Goal: Use online tool/utility

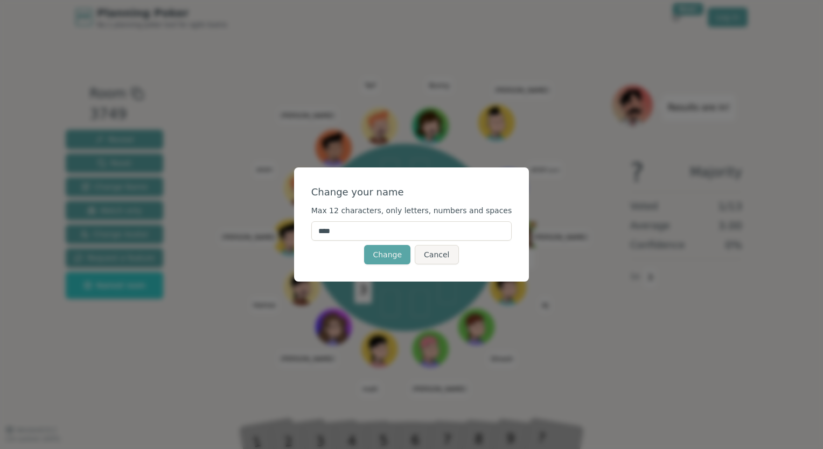
click at [369, 225] on input "****" at bounding box center [411, 230] width 201 height 19
type input "*"
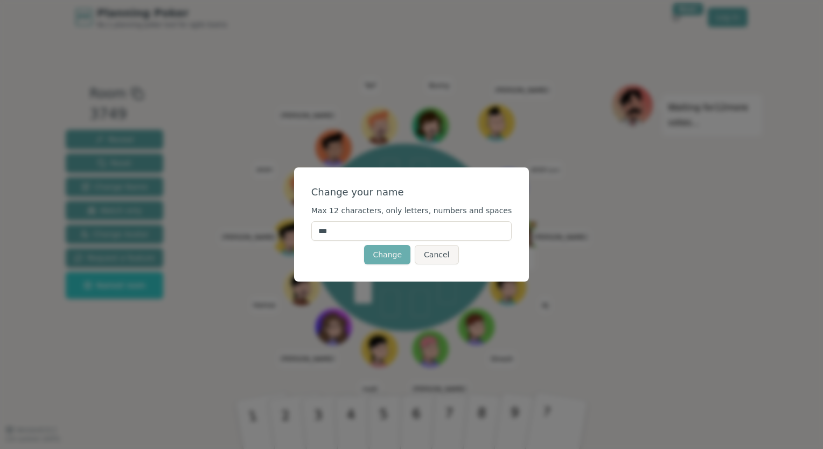
type input "***"
click at [388, 257] on button "Change" at bounding box center [387, 254] width 46 height 19
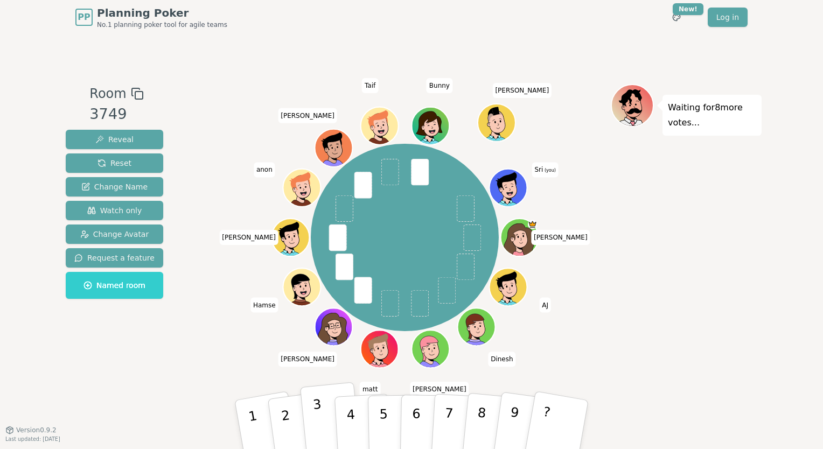
click at [318, 419] on p "3" at bounding box center [319, 426] width 14 height 59
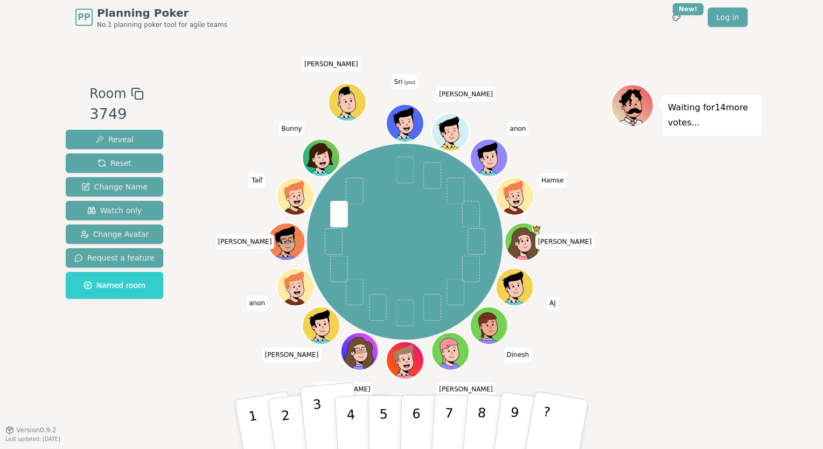
click at [319, 419] on p "3" at bounding box center [319, 426] width 14 height 59
click at [402, 116] on icon at bounding box center [403, 117] width 19 height 20
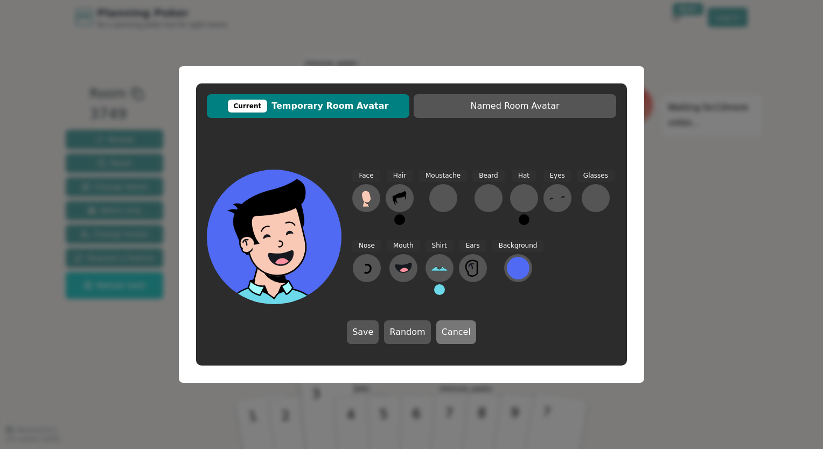
click at [461, 339] on button "Cancel" at bounding box center [456, 332] width 40 height 24
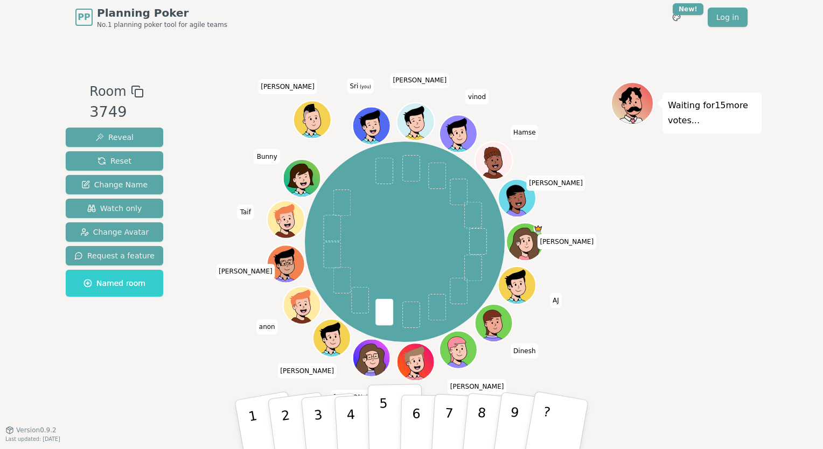
click at [384, 414] on p "5" at bounding box center [383, 425] width 9 height 58
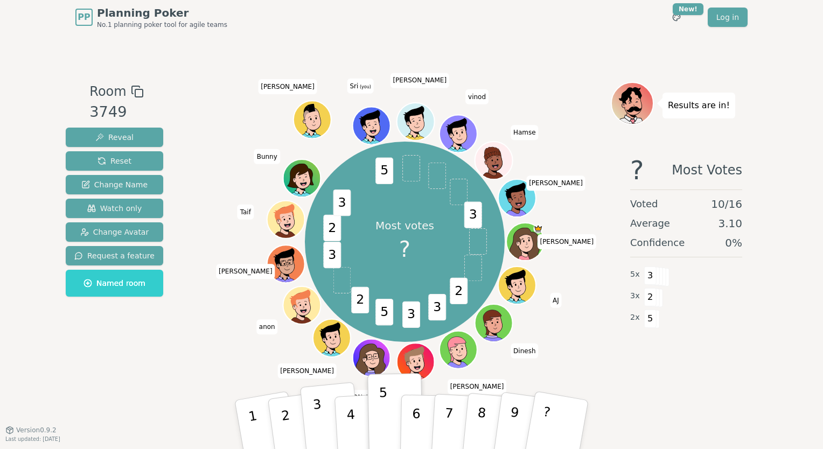
click at [318, 416] on p "3" at bounding box center [319, 426] width 14 height 59
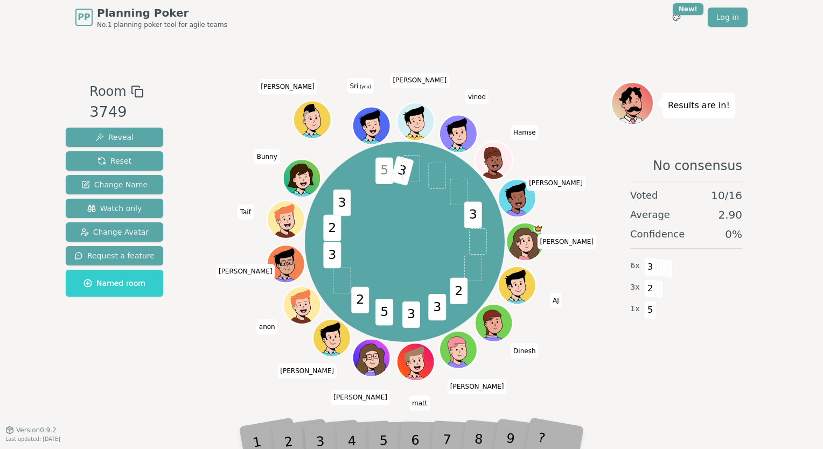
click at [398, 176] on span "3" at bounding box center [402, 171] width 24 height 30
click at [319, 440] on div "3" at bounding box center [331, 424] width 36 height 40
click at [377, 440] on div "4" at bounding box center [363, 424] width 34 height 39
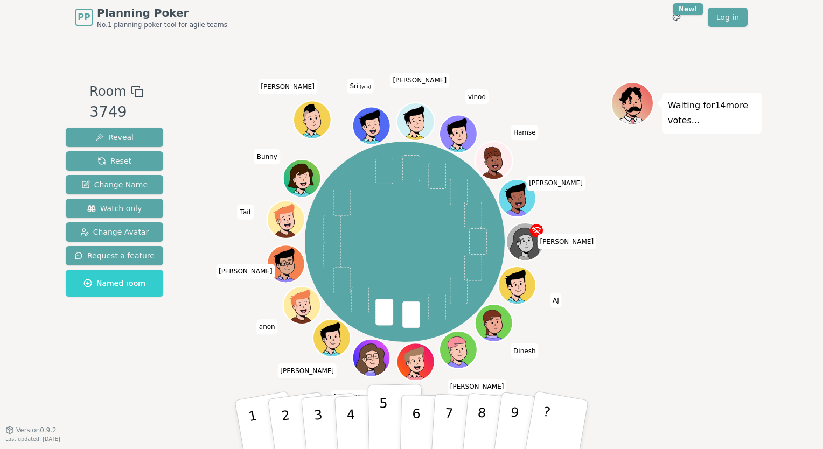
click at [380, 422] on p "5" at bounding box center [383, 425] width 9 height 58
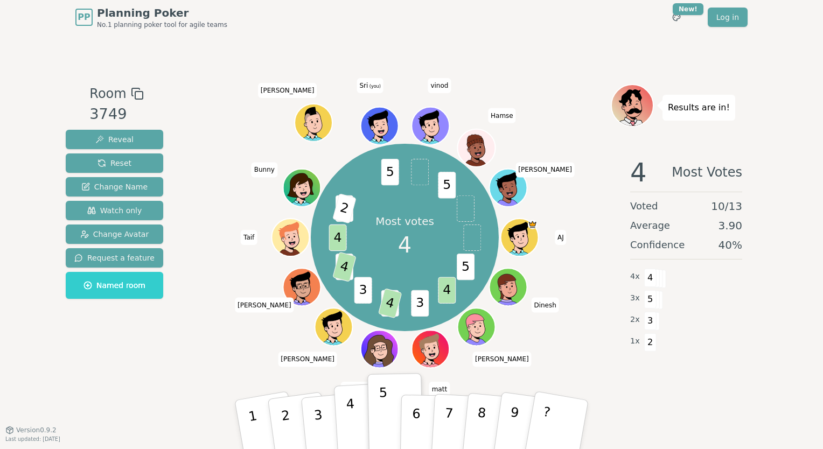
click at [348, 419] on p "4" at bounding box center [352, 425] width 12 height 59
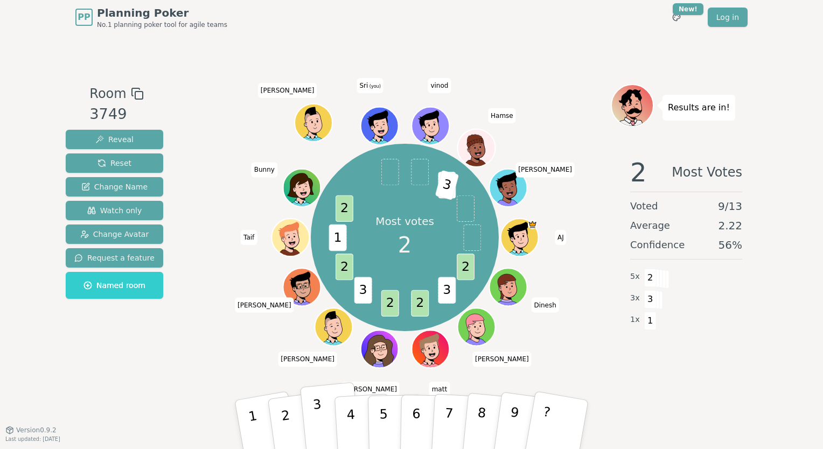
click at [311, 412] on button "3" at bounding box center [330, 425] width 61 height 86
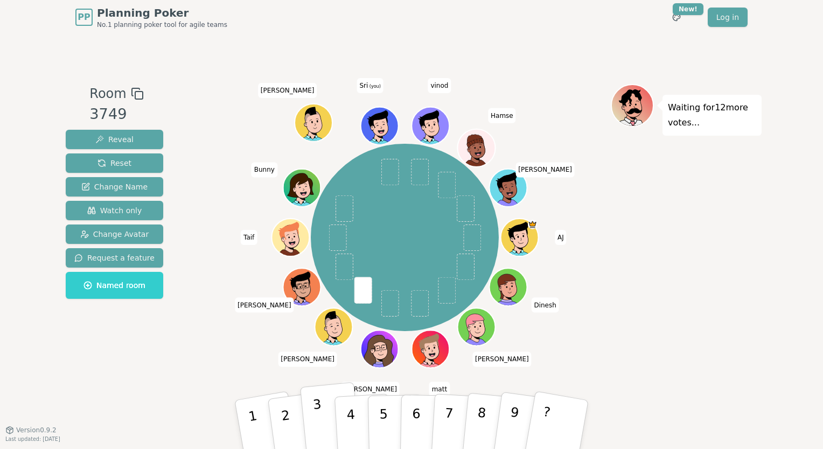
click at [318, 418] on p "3" at bounding box center [319, 426] width 14 height 59
click at [351, 414] on p "4" at bounding box center [352, 425] width 12 height 59
click at [198, 355] on div "Room 3749 Reveal Reset Change Name Watch only Change Avatar Request a feature N…" at bounding box center [411, 232] width 700 height 296
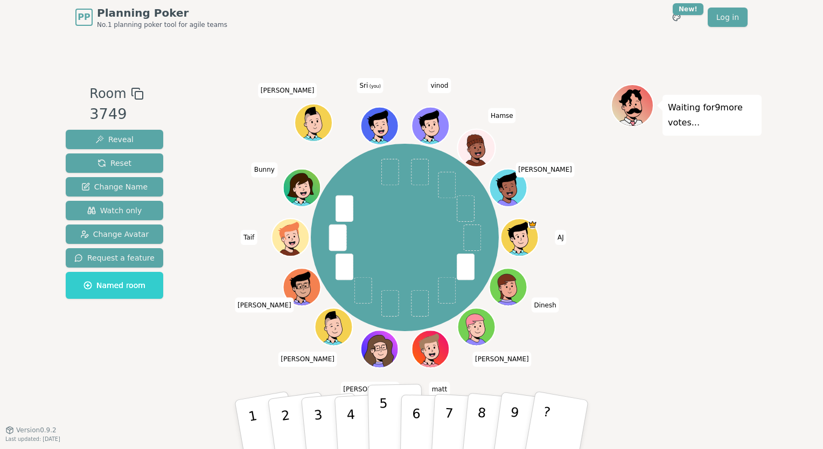
click at [387, 421] on button "5" at bounding box center [395, 425] width 55 height 82
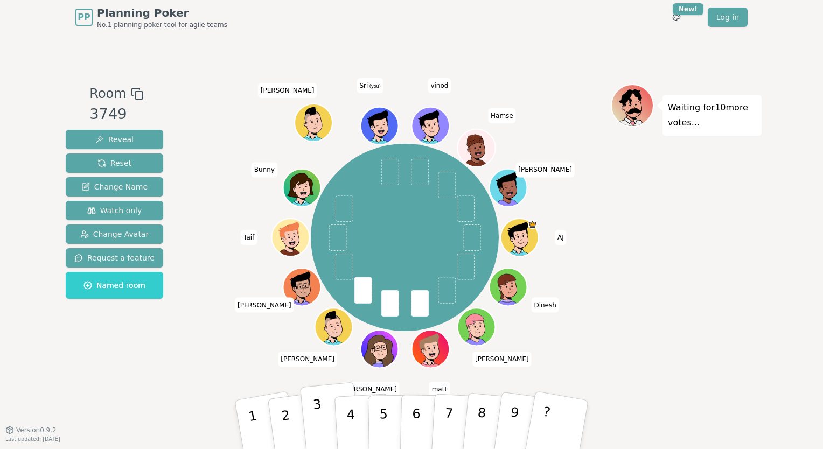
click at [316, 412] on p "3" at bounding box center [319, 426] width 14 height 59
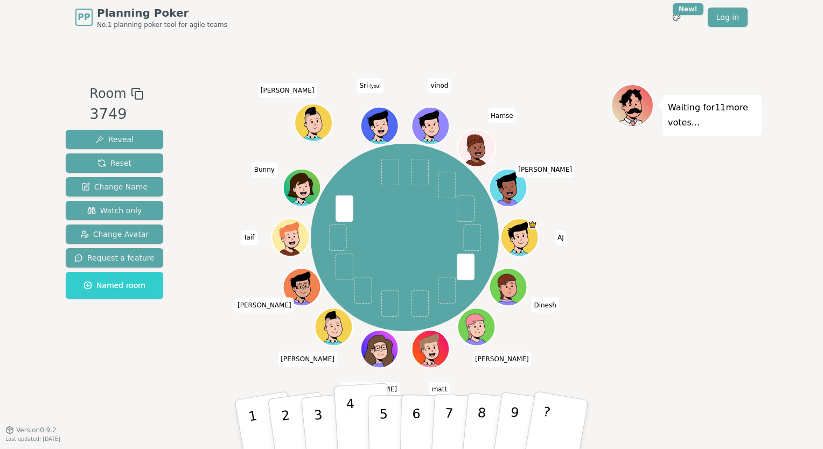
click at [349, 429] on p "4" at bounding box center [352, 425] width 12 height 59
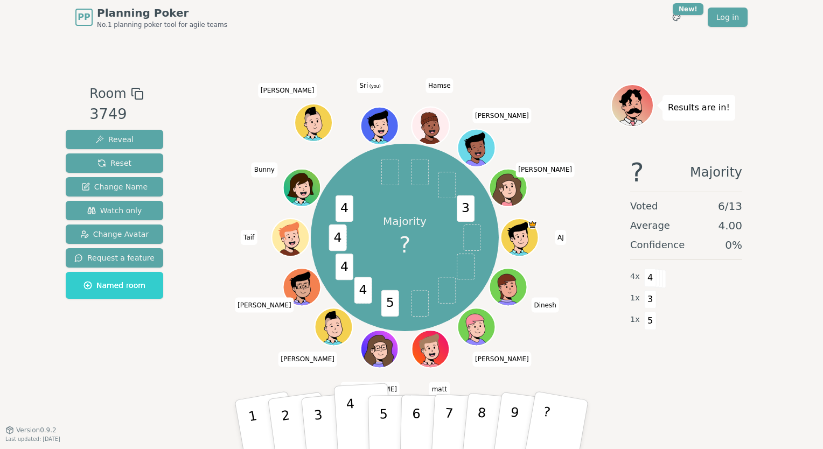
click at [356, 419] on button "4" at bounding box center [363, 425] width 59 height 84
